Goal: Task Accomplishment & Management: Complete application form

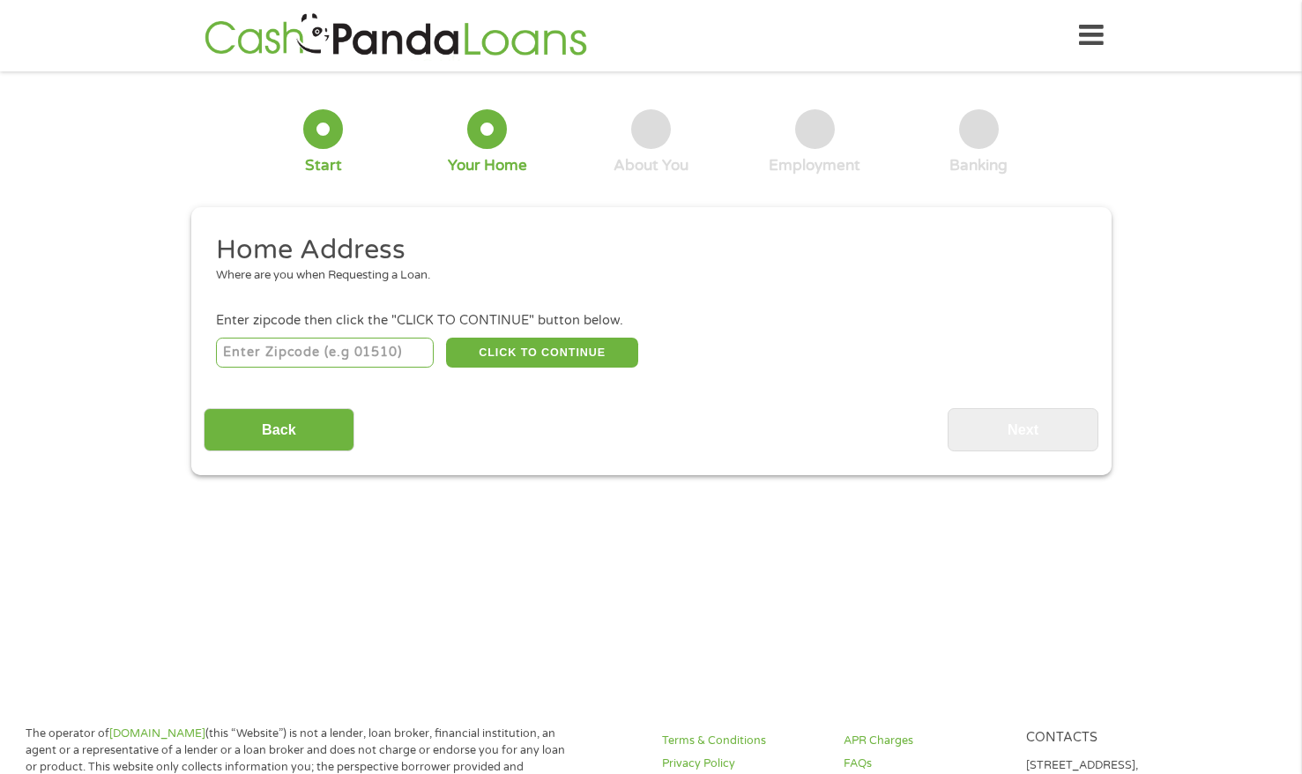
click at [354, 354] on input "number" at bounding box center [325, 353] width 218 height 30
type input "32771"
click at [572, 344] on button "CLICK TO CONTINUE" at bounding box center [542, 353] width 192 height 30
type input "32771"
type input "[PERSON_NAME]"
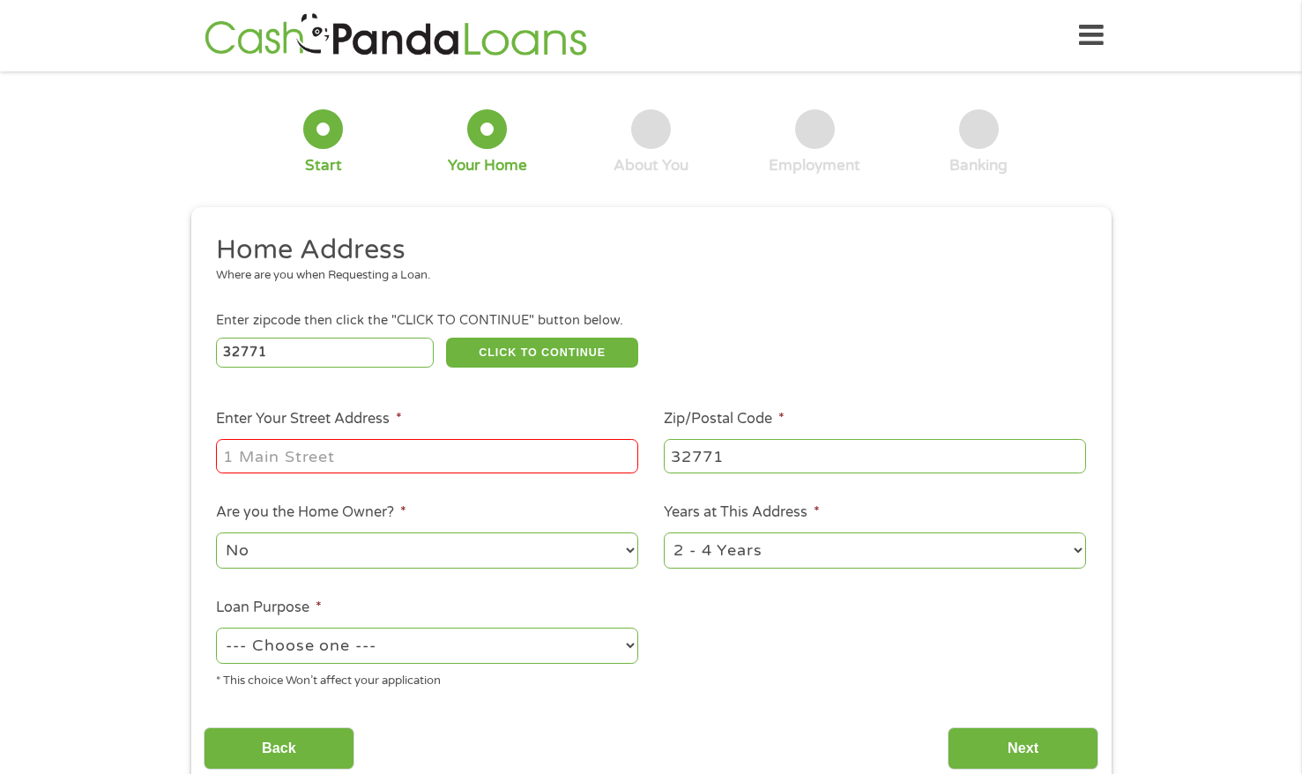
click at [361, 468] on input "Enter Your Street Address *" at bounding box center [427, 456] width 422 height 34
type input "[STREET_ADDRESS][PERSON_NAME]"
click at [605, 559] on select "No Yes" at bounding box center [427, 551] width 422 height 36
click at [495, 639] on select "--- Choose one --- Pay Bills Debt Consolidation Home Improvement Major Purchase…" at bounding box center [427, 646] width 422 height 36
select select "other"
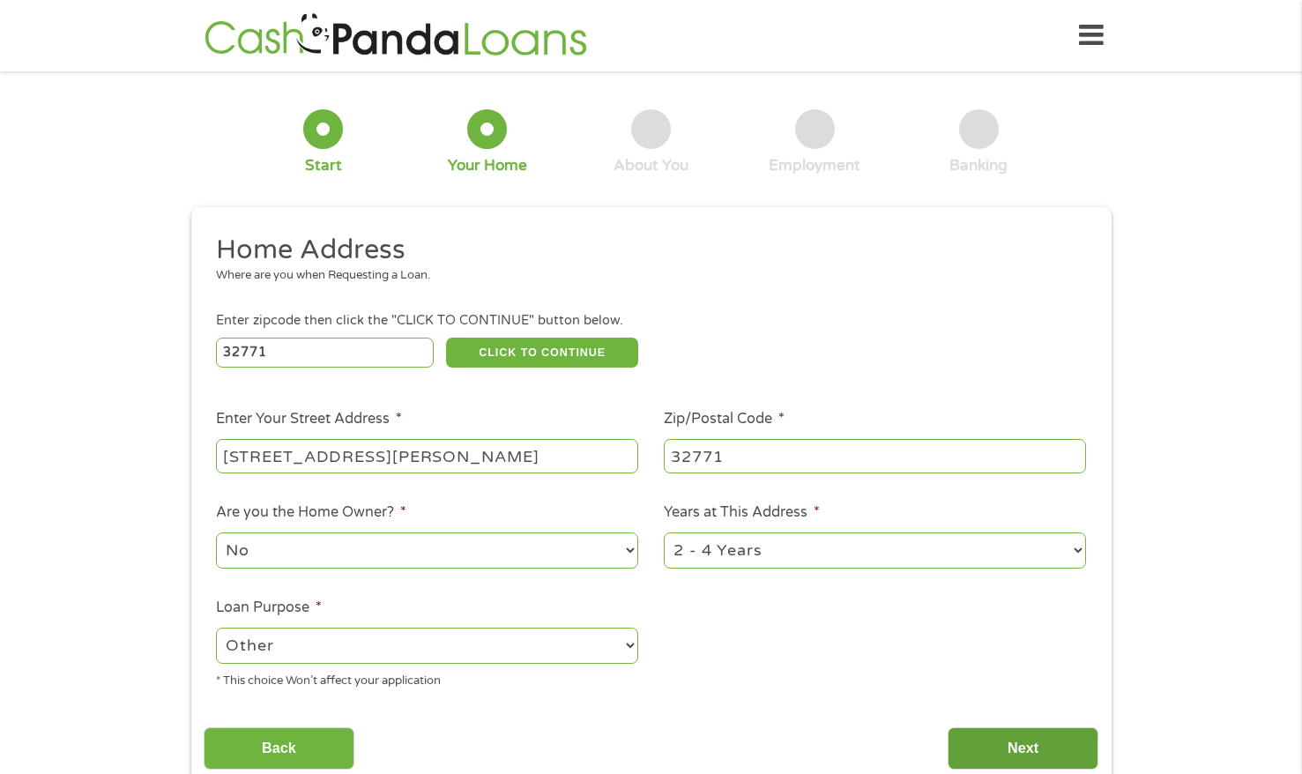
click at [1017, 743] on input "Next" at bounding box center [1023, 749] width 151 height 43
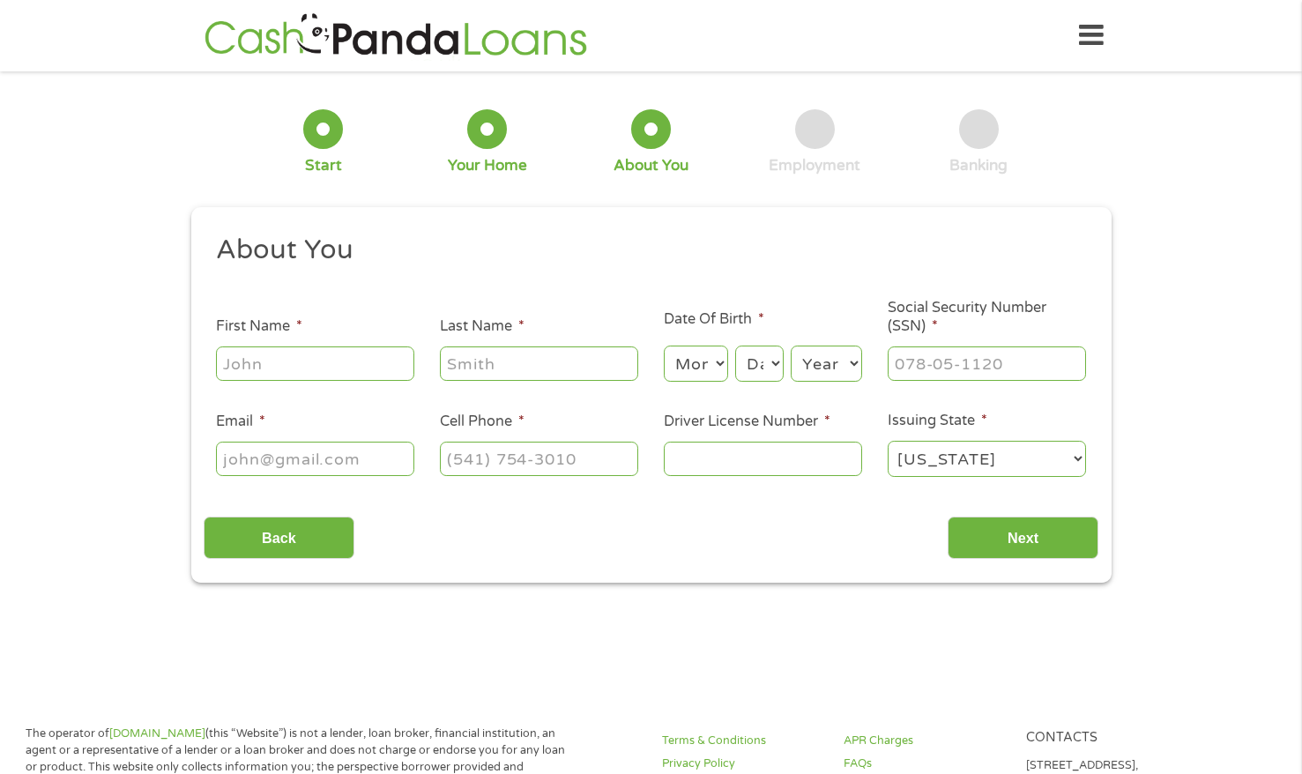
click at [289, 371] on input "First Name *" at bounding box center [315, 364] width 198 height 34
type input "JaKayla"
type input "[PERSON_NAME]"
type input "[EMAIL_ADDRESS][DOMAIN_NAME]"
type input "[PHONE_NUMBER]"
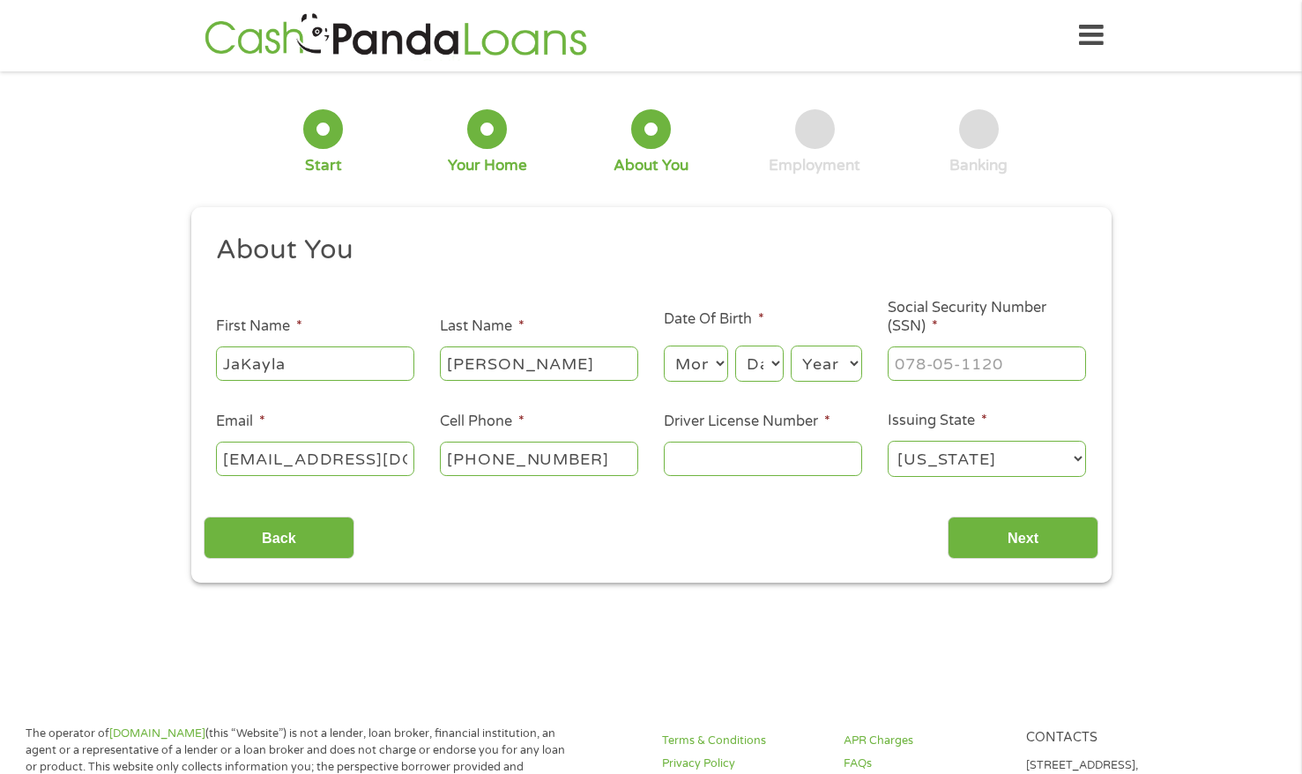
click at [719, 369] on select "Month 1 2 3 4 5 6 7 8 9 10 11 12" at bounding box center [696, 364] width 64 height 36
select select "2"
click at [758, 368] on select "Day 1 2 3 4 5 6 7 8 9 10 11 12 13 14 15 16 17 18 19 20 21 22 23 24 25 26 27 28 …" at bounding box center [759, 364] width 48 height 36
select select "14"
click at [832, 370] on select "Year [DATE] 2006 2005 2004 2003 2002 2001 2000 1999 1998 1997 1996 1995 1994 19…" at bounding box center [826, 364] width 71 height 36
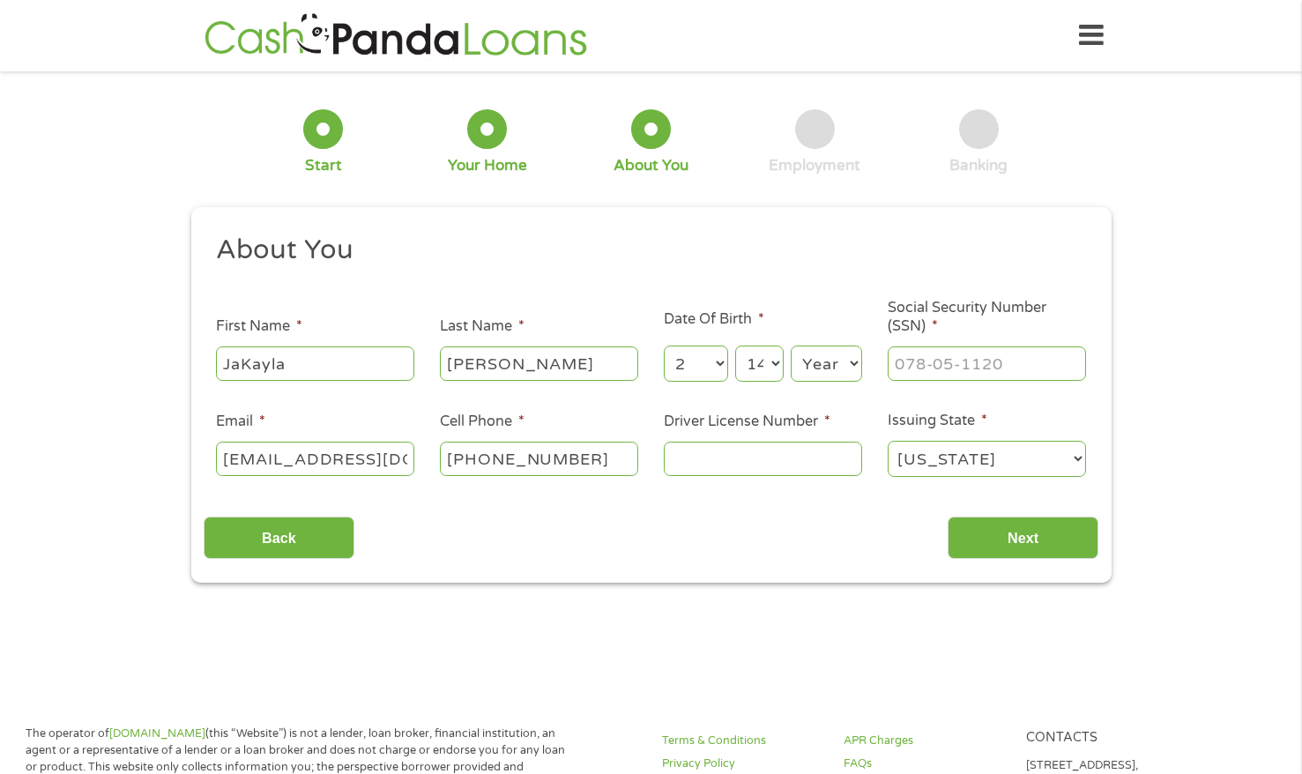
select select "1999"
click at [955, 362] on input "___-__-____" at bounding box center [987, 364] width 198 height 34
type input "227-83-4909"
click at [779, 469] on input "Driver License Number *" at bounding box center [763, 459] width 198 height 34
type input "T460430995540"
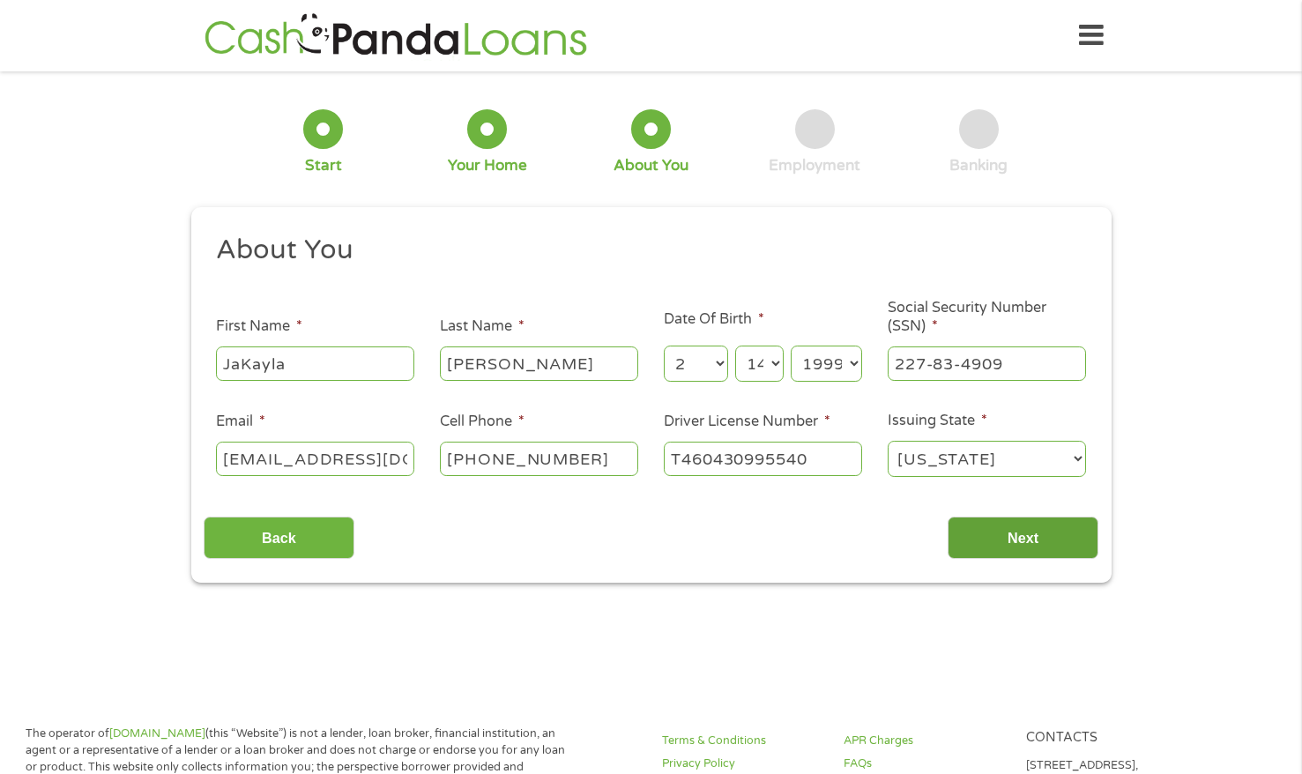
click at [1052, 526] on input "Next" at bounding box center [1023, 538] width 151 height 43
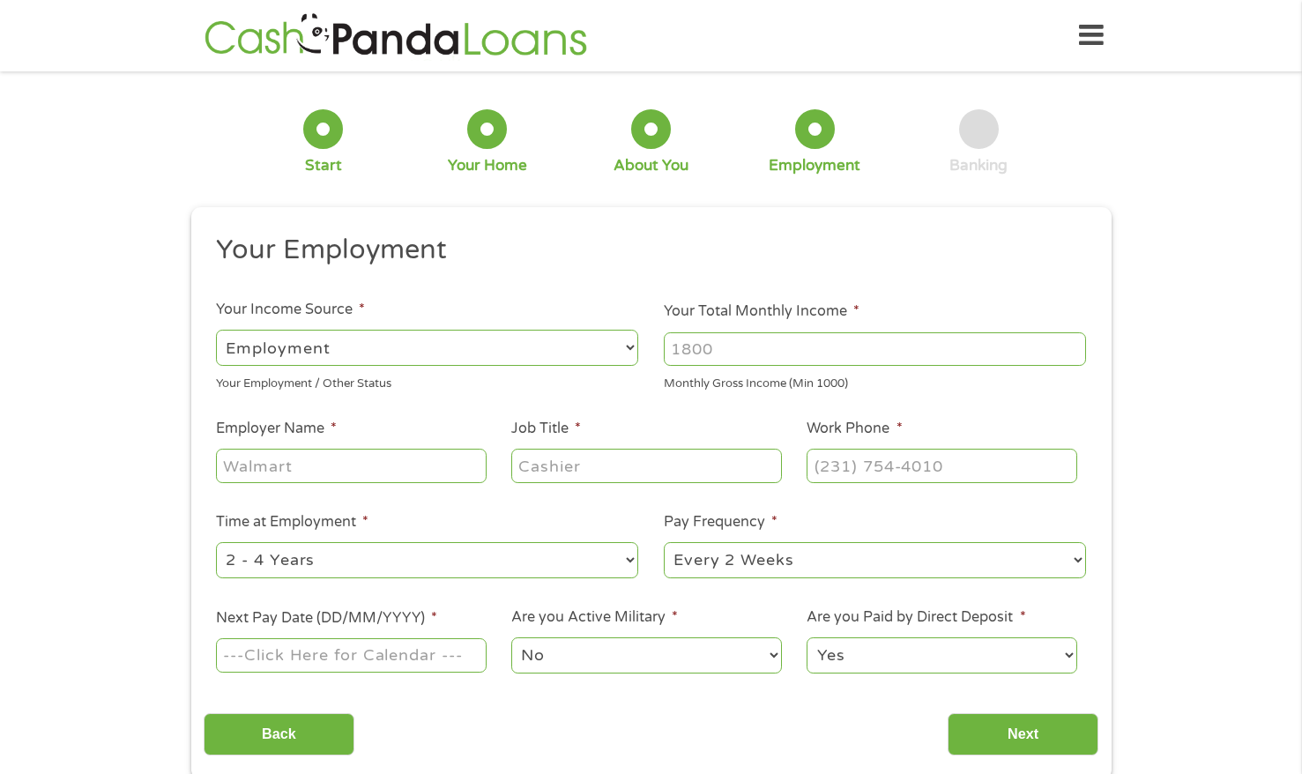
click at [759, 348] on input "Your Total Monthly Income *" at bounding box center [875, 349] width 422 height 34
type input "3500"
click at [295, 470] on input "Employer Name *" at bounding box center [351, 466] width 270 height 34
type input "TT Publications"
click at [563, 462] on input "Job Title *" at bounding box center [646, 466] width 270 height 34
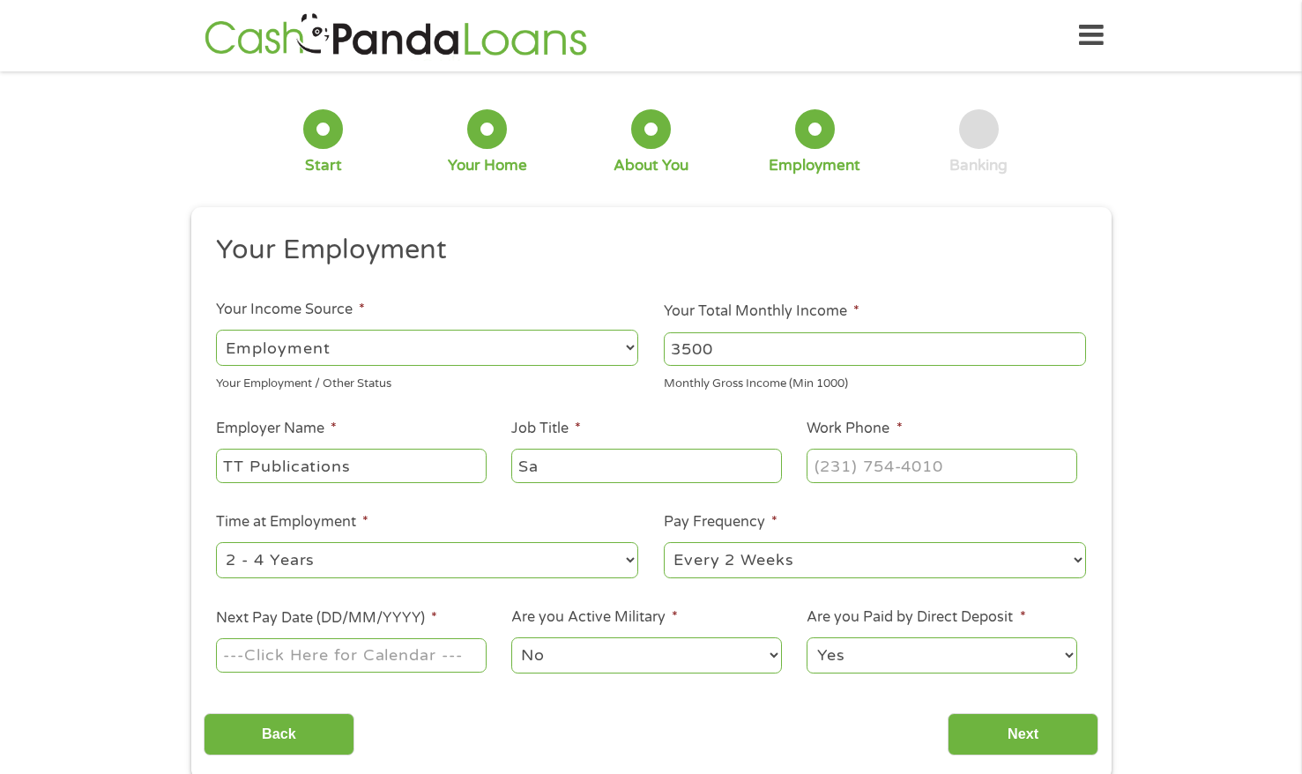
type input "S"
type input "a"
type input "Marketing Coordinator"
click at [861, 451] on input "(___) ___-____" at bounding box center [942, 466] width 270 height 34
type input "[PHONE_NUMBER]"
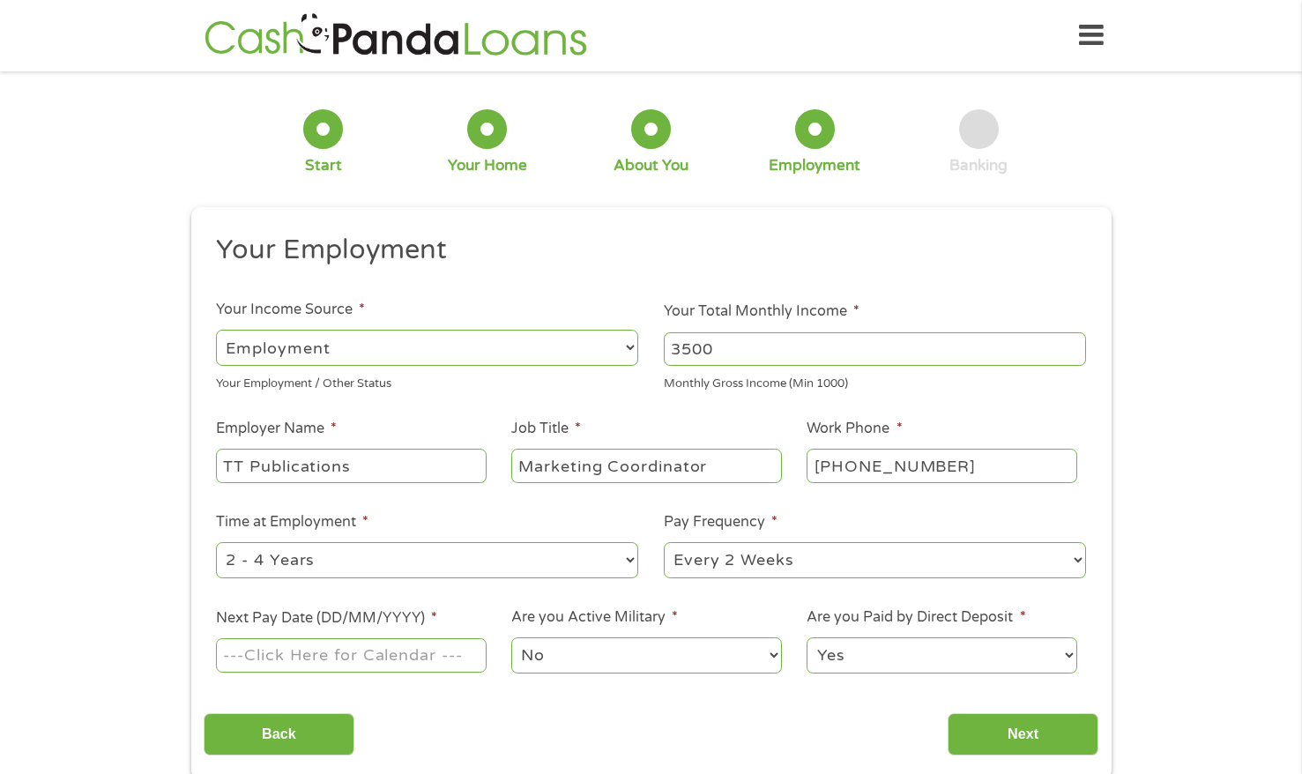
click at [697, 565] on select "--- Choose one --- Every 2 Weeks Every Week Monthly Semi-Monthly" at bounding box center [875, 560] width 422 height 36
select select "semimonthly"
click at [392, 669] on input "Next Pay Date (DD/MM/YYYY) *" at bounding box center [351, 655] width 270 height 34
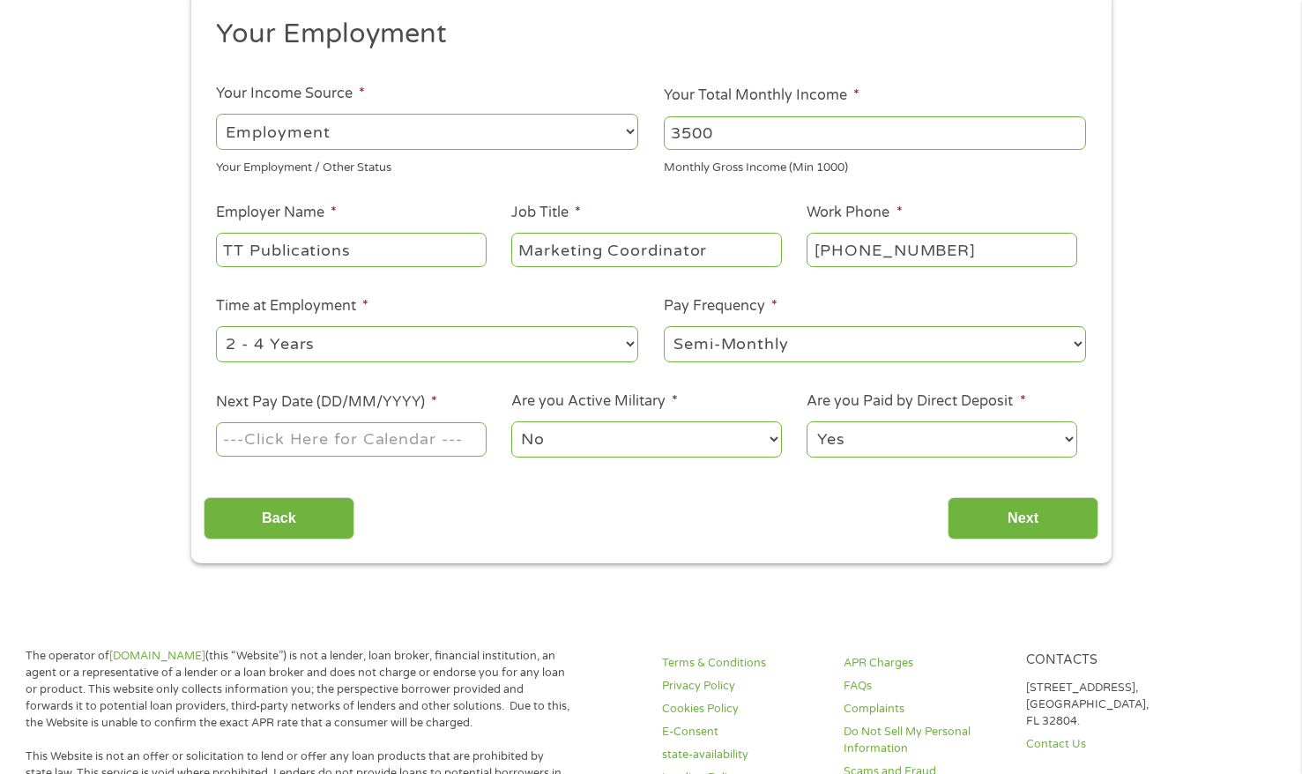
scroll to position [225, 0]
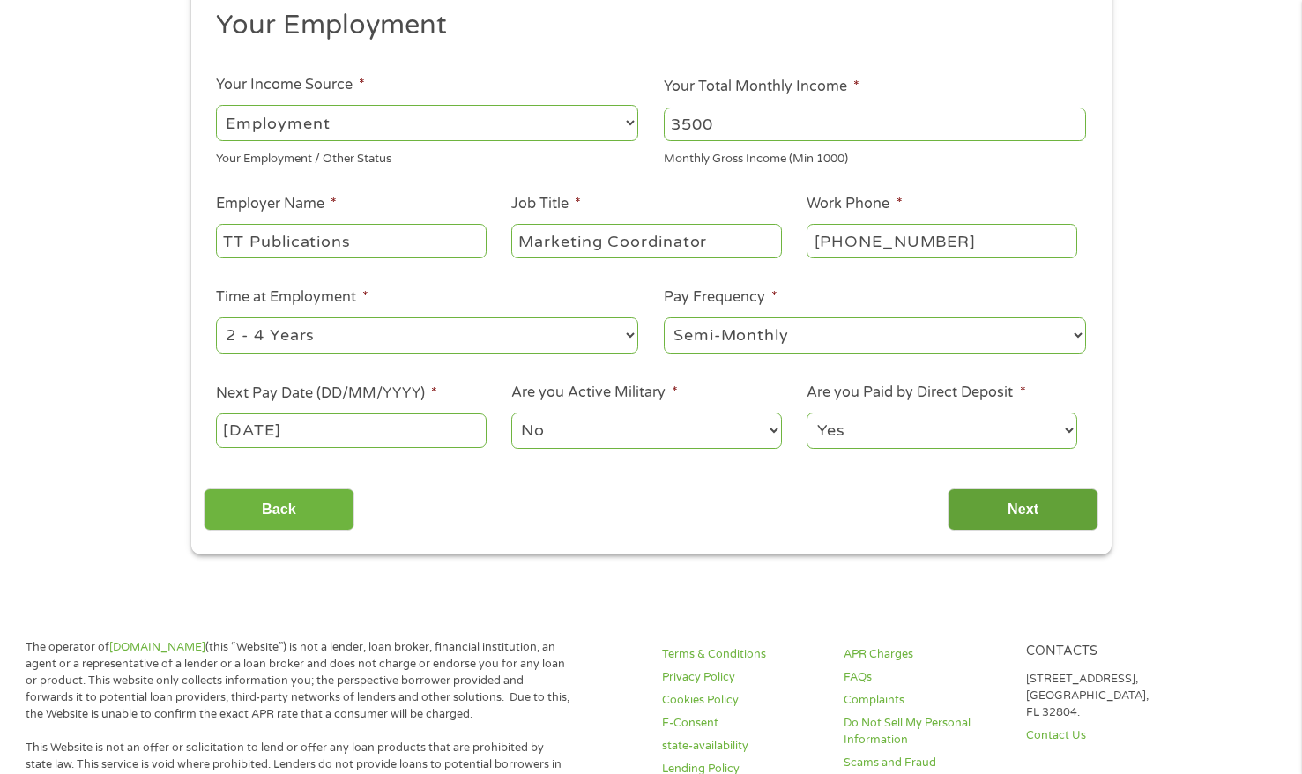
type input "[DATE]"
click at [981, 501] on input "Next" at bounding box center [1023, 510] width 151 height 43
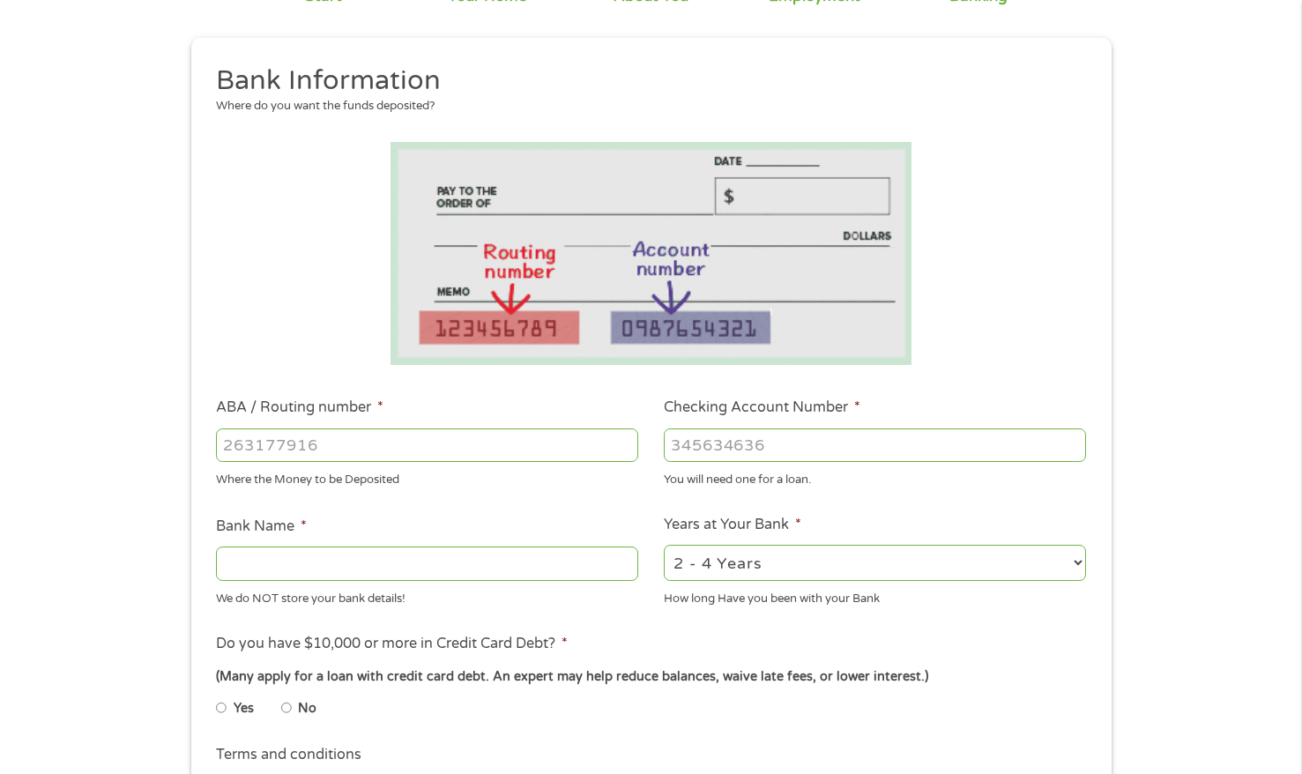
scroll to position [196, 0]
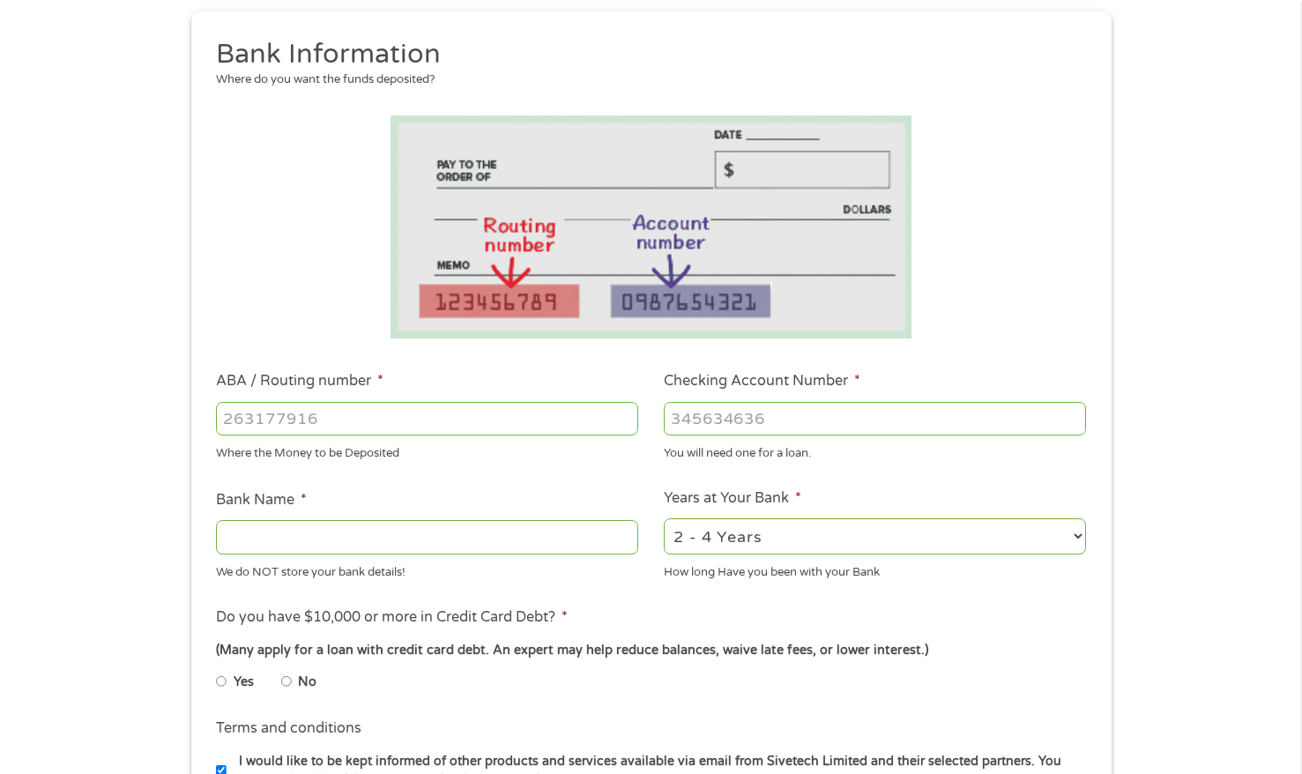
click at [374, 418] on input "ABA / Routing number *" at bounding box center [427, 419] width 422 height 34
type input "263191387"
type input "BRANCH BANKING AND TRUST CO"
type input "263191387"
click at [757, 432] on input "Checking Account Number *" at bounding box center [875, 419] width 422 height 34
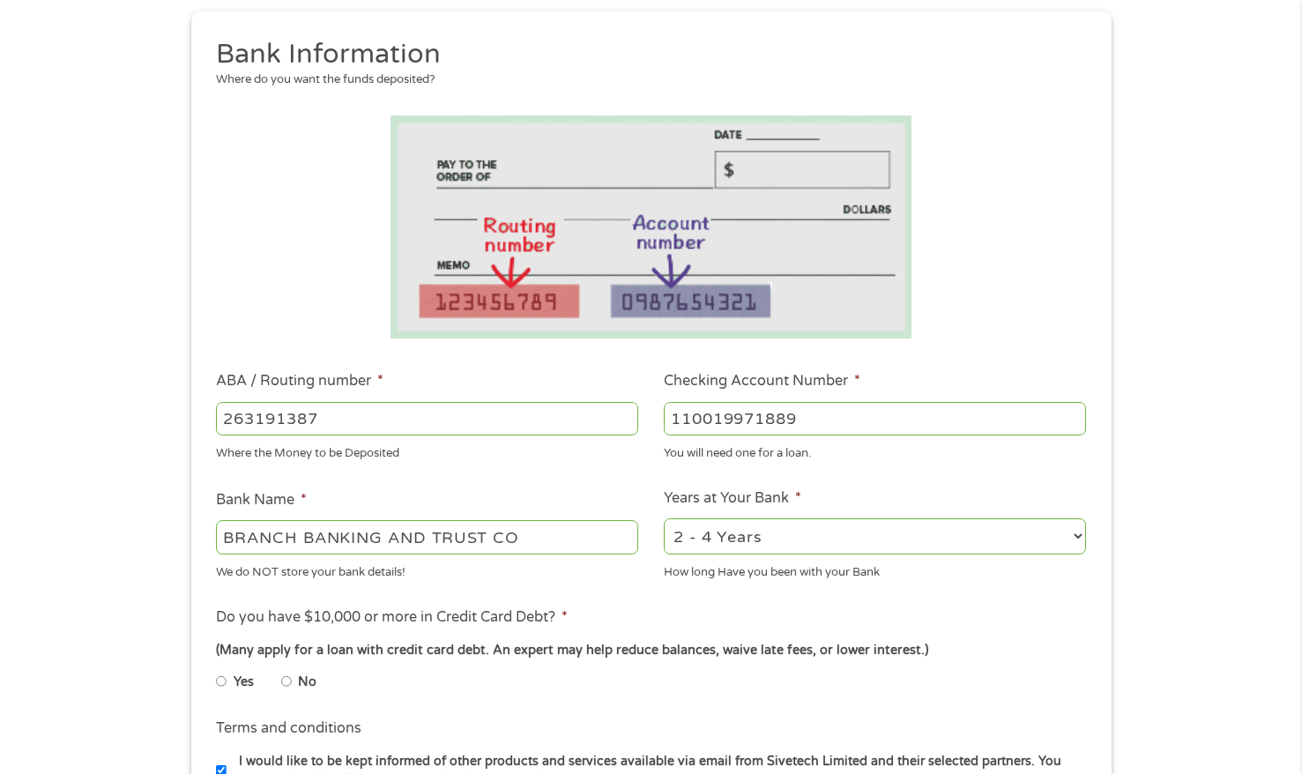
type input "110019971889"
click at [806, 543] on select "2 - 4 Years 6 - 12 Months 1 - 2 Years Over 4 Years" at bounding box center [875, 537] width 422 height 36
select select "24months"
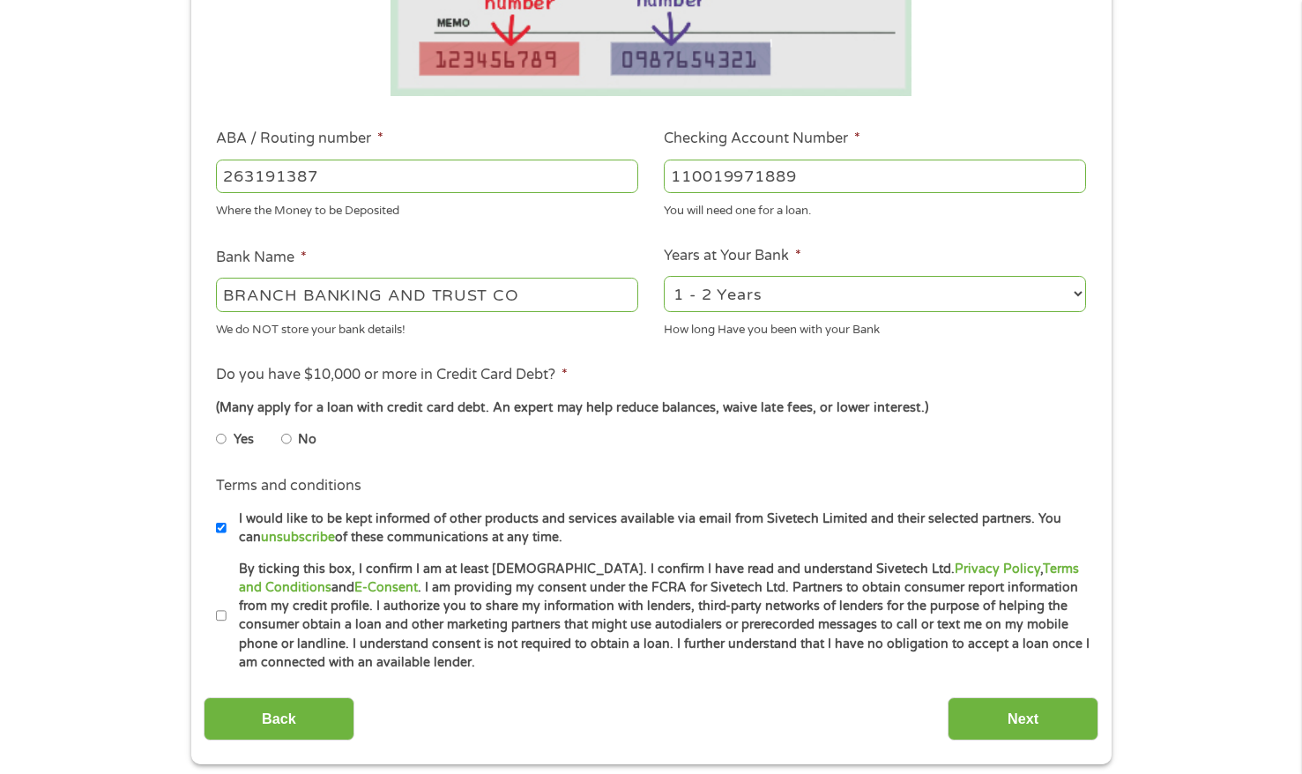
scroll to position [445, 0]
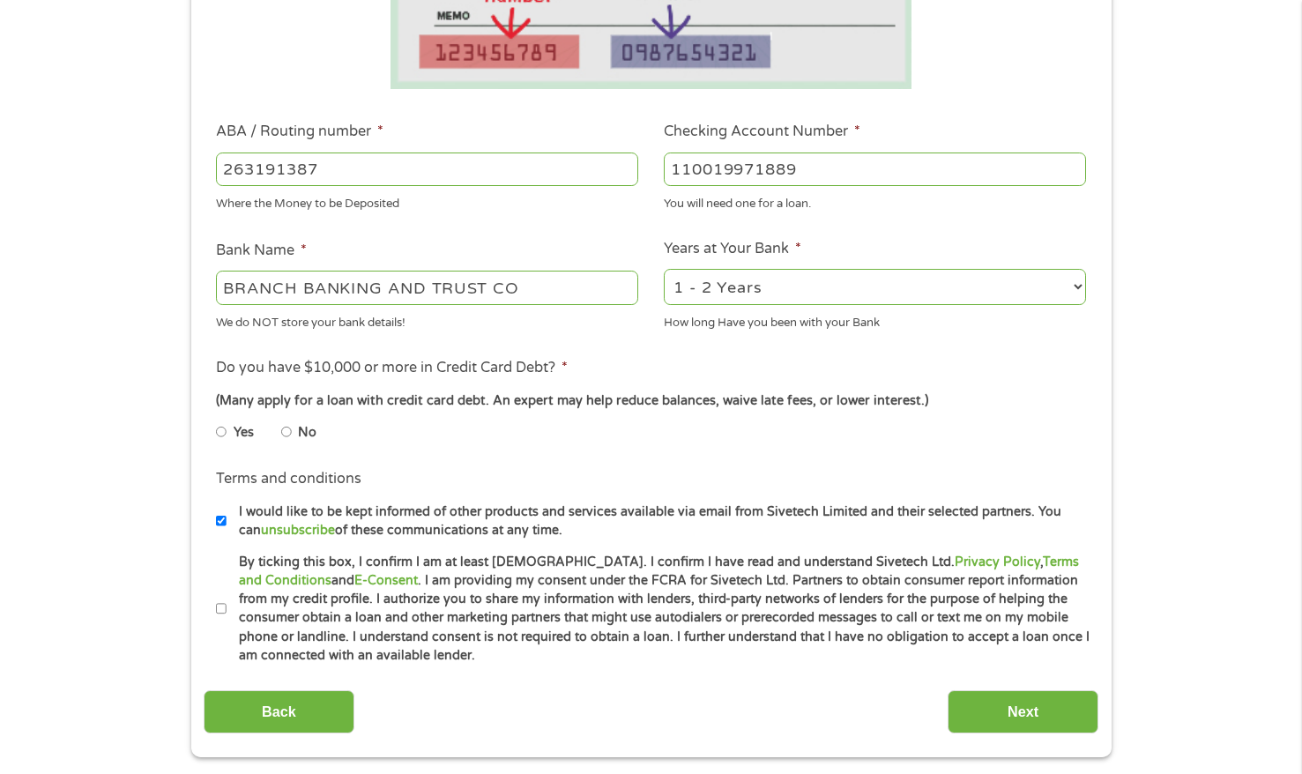
click at [287, 429] on input "No" at bounding box center [286, 432] width 11 height 28
radio input "true"
click at [222, 607] on input "By ticking this box, I confirm I am at least [DEMOGRAPHIC_DATA]. I confirm I ha…" at bounding box center [221, 609] width 11 height 28
checkbox input "true"
click at [223, 433] on input "Yes" at bounding box center [221, 432] width 11 height 28
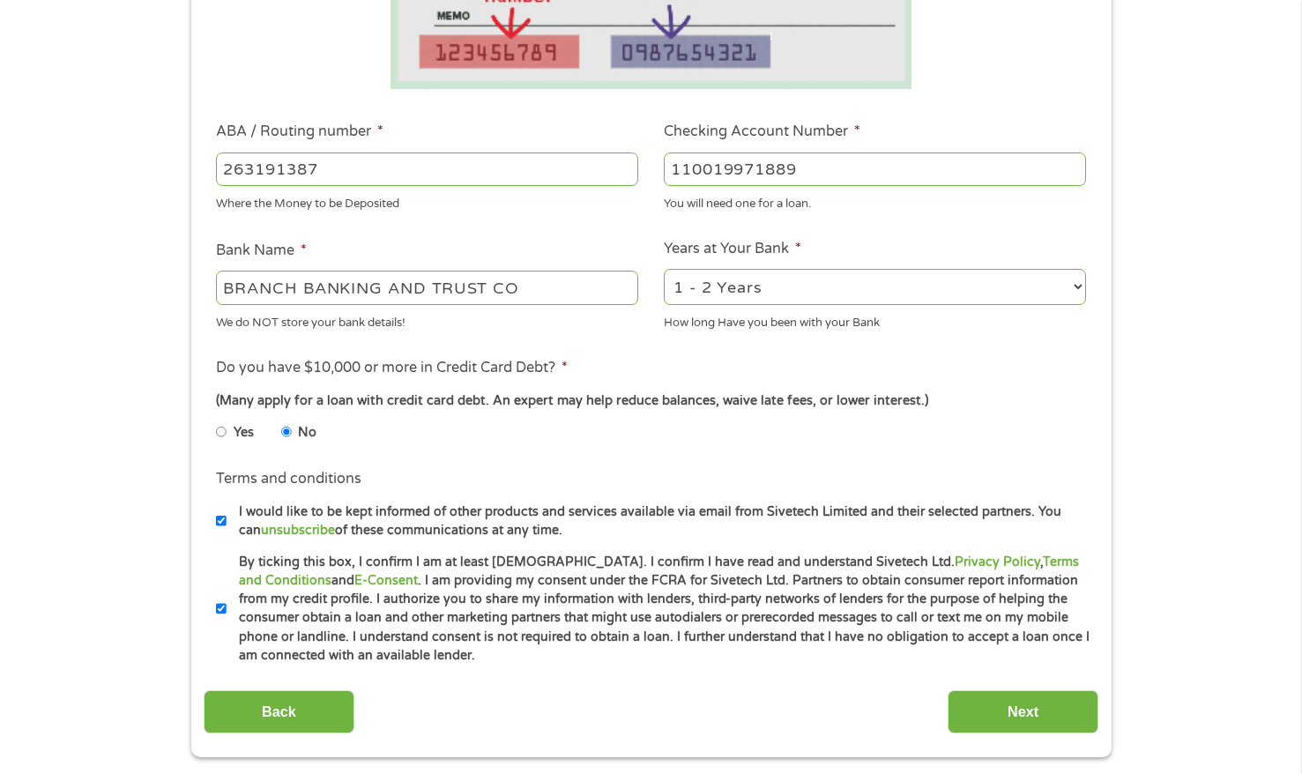
radio input "true"
click at [983, 698] on input "Next" at bounding box center [1023, 711] width 151 height 43
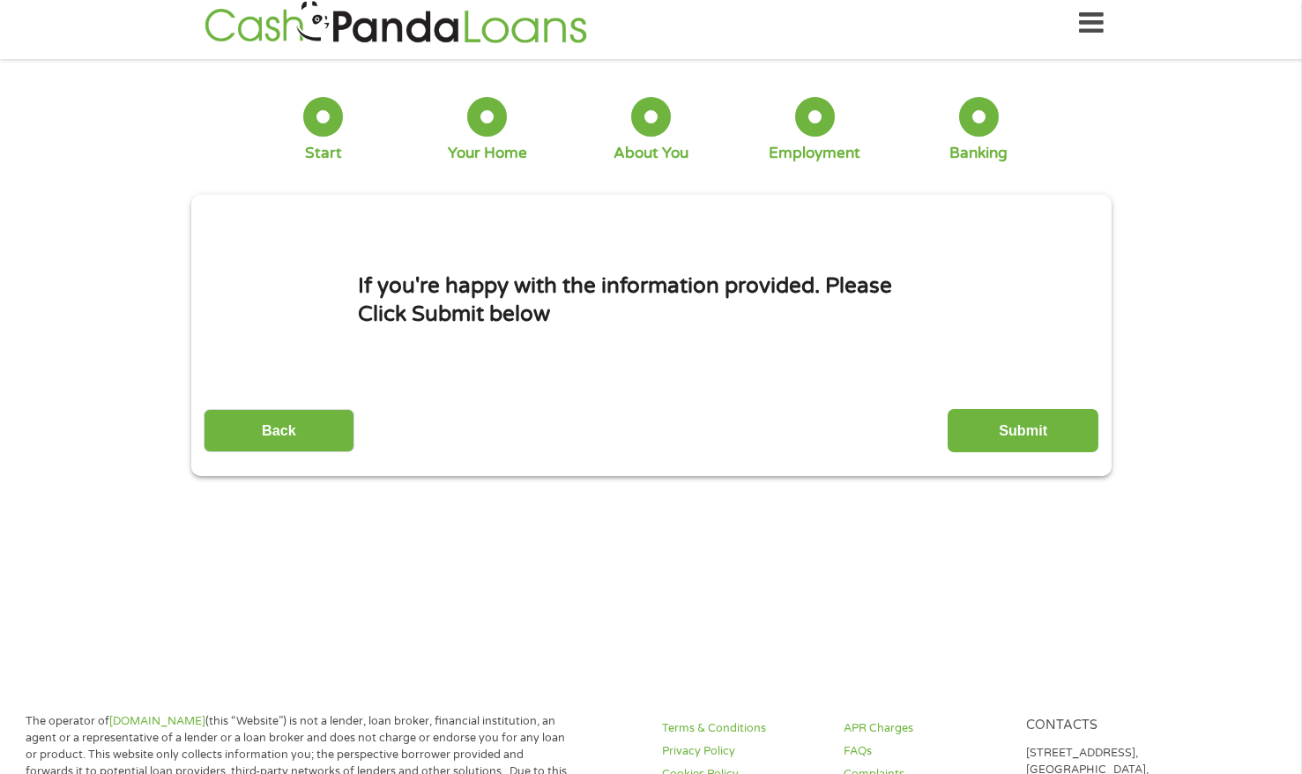
scroll to position [0, 0]
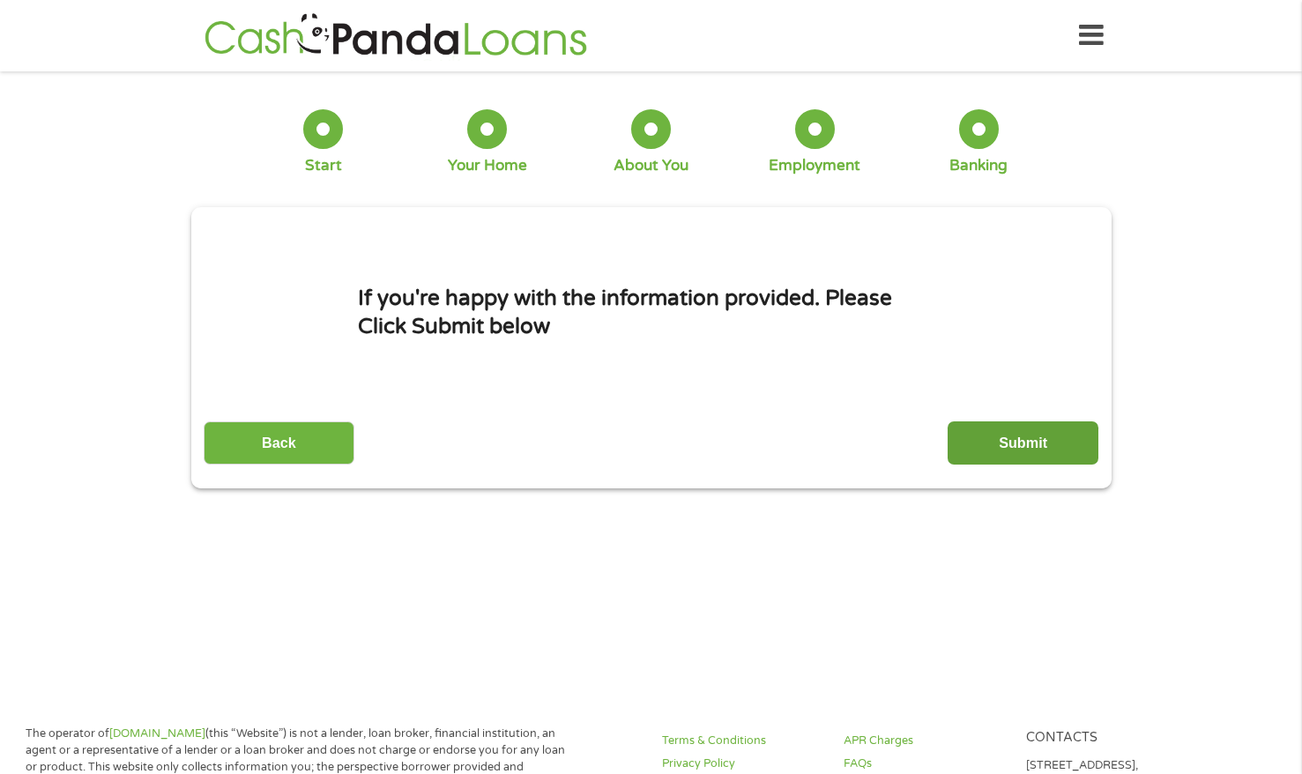
click at [998, 448] on input "Submit" at bounding box center [1023, 443] width 151 height 43
